Goal: Complete application form

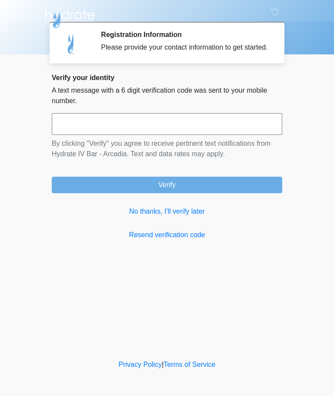
click at [180, 132] on input "text" at bounding box center [167, 124] width 230 height 22
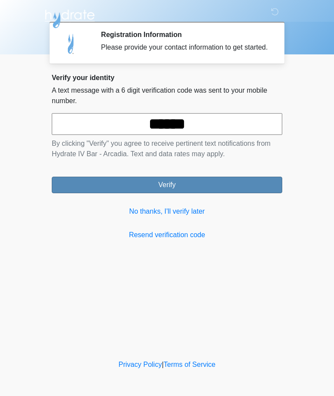
type input "******"
click at [185, 187] on button "Verify" at bounding box center [167, 185] width 230 height 17
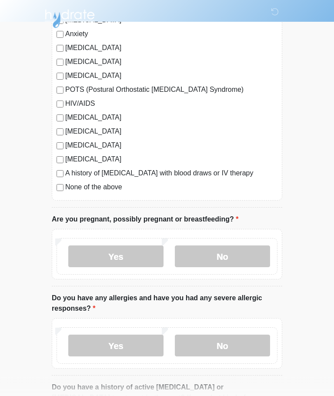
scroll to position [180, 0]
click at [227, 249] on label "No" at bounding box center [222, 256] width 95 height 22
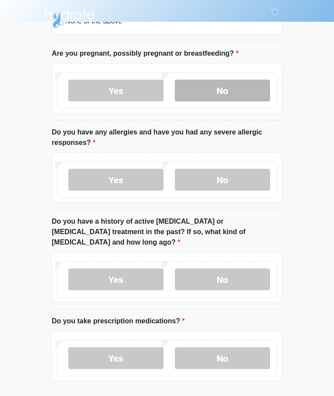
scroll to position [346, 0]
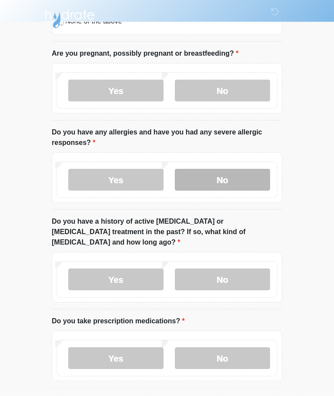
click at [233, 179] on label "No" at bounding box center [222, 180] width 95 height 22
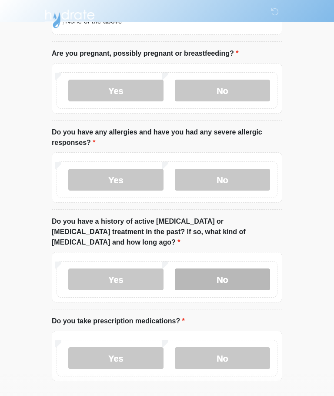
click at [229, 270] on label "No" at bounding box center [222, 279] width 95 height 22
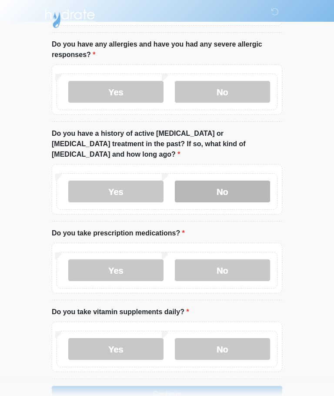
scroll to position [434, 0]
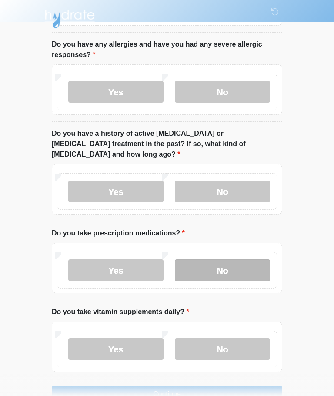
click at [237, 259] on label "No" at bounding box center [222, 270] width 95 height 22
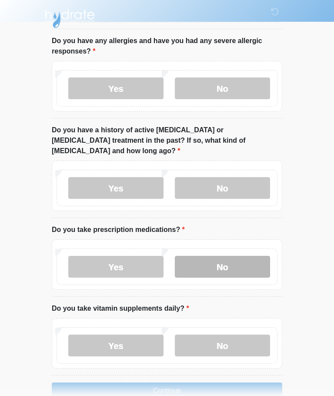
scroll to position [446, 0]
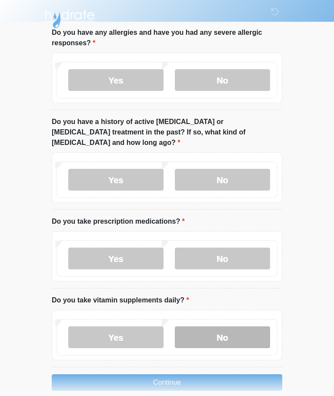
click at [224, 326] on label "No" at bounding box center [222, 337] width 95 height 22
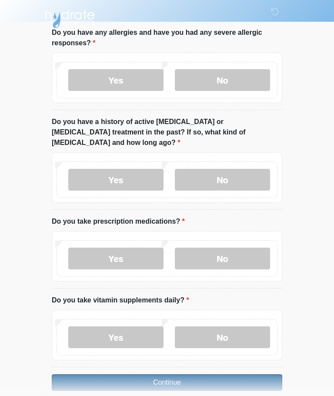
click at [214, 374] on button "Continue" at bounding box center [167, 382] width 230 height 17
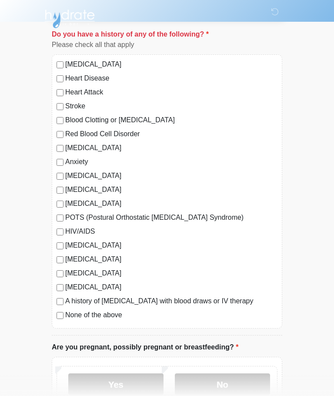
scroll to position [54, 0]
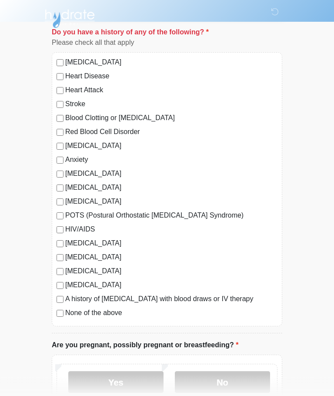
click at [65, 310] on label "None of the above" at bounding box center [171, 313] width 212 height 10
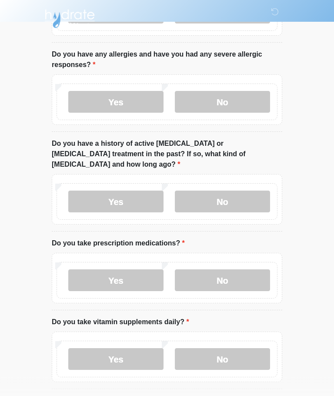
scroll to position [446, 0]
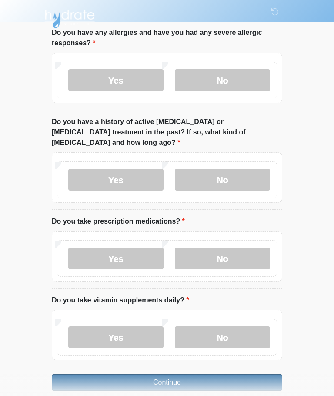
click at [193, 374] on button "Continue" at bounding box center [167, 382] width 230 height 17
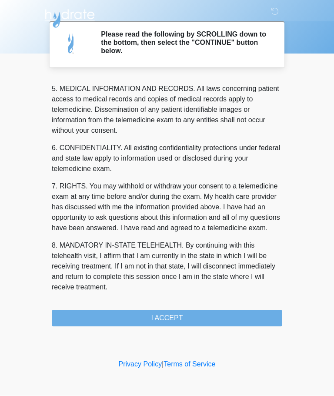
scroll to position [283, 0]
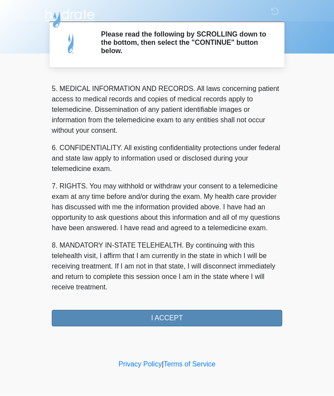
click at [187, 316] on button "I ACCEPT" at bounding box center [167, 318] width 230 height 17
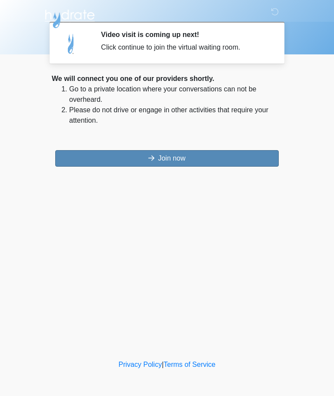
click at [192, 150] on button "Join now" at bounding box center [167, 158] width 224 height 17
